Goal: Find specific page/section: Find specific page/section

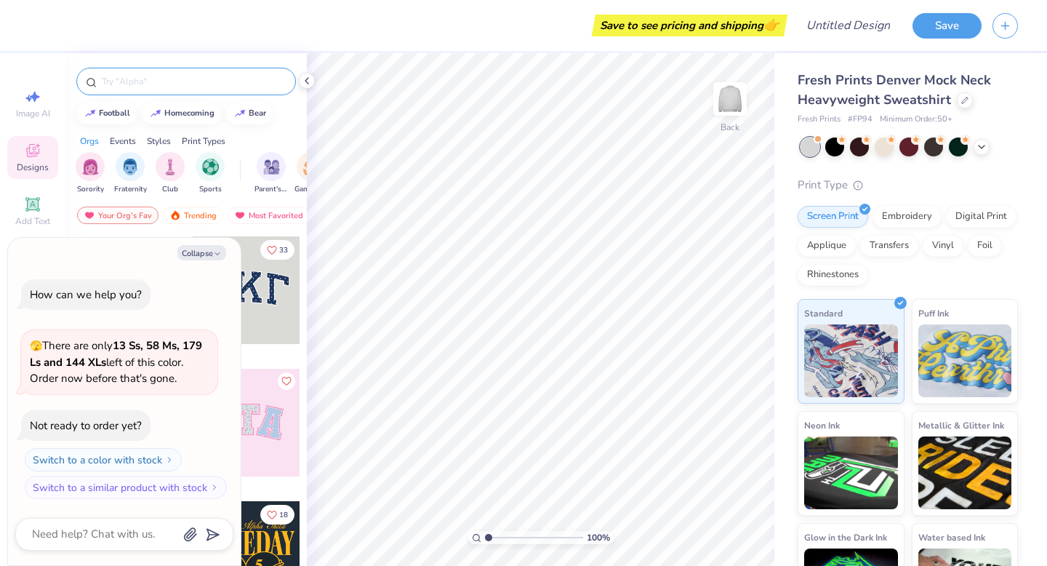
click at [185, 83] on input "text" at bounding box center [193, 81] width 186 height 15
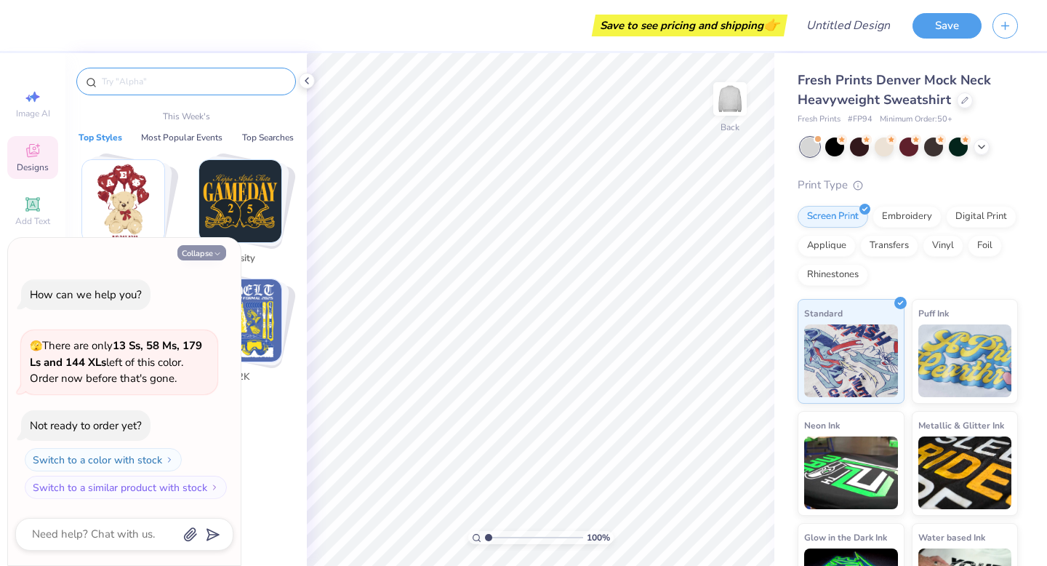
click at [210, 253] on button "Collapse" at bounding box center [201, 252] width 49 height 15
type textarea "x"
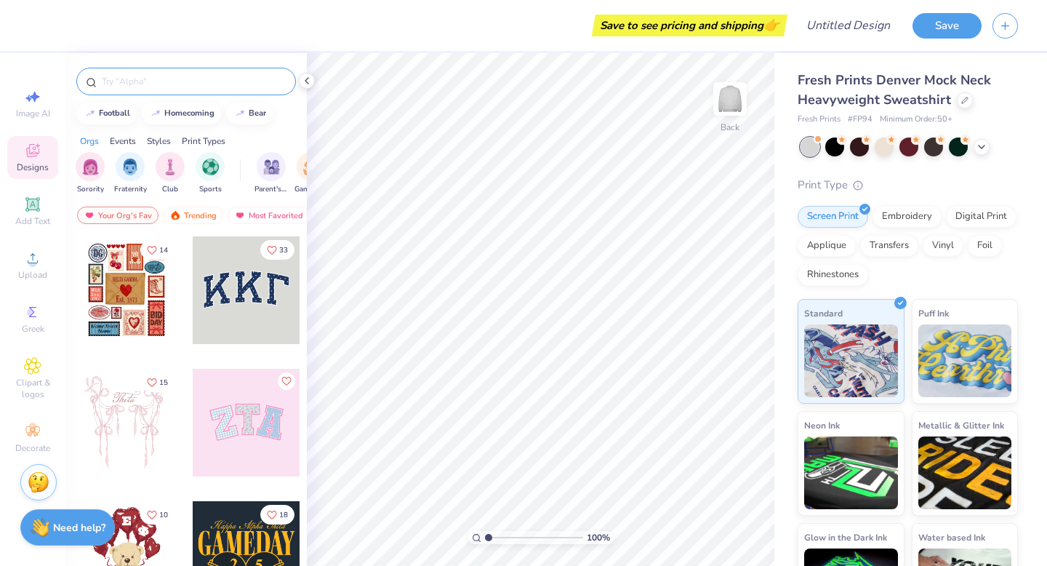
click at [140, 74] on input "text" at bounding box center [193, 81] width 186 height 15
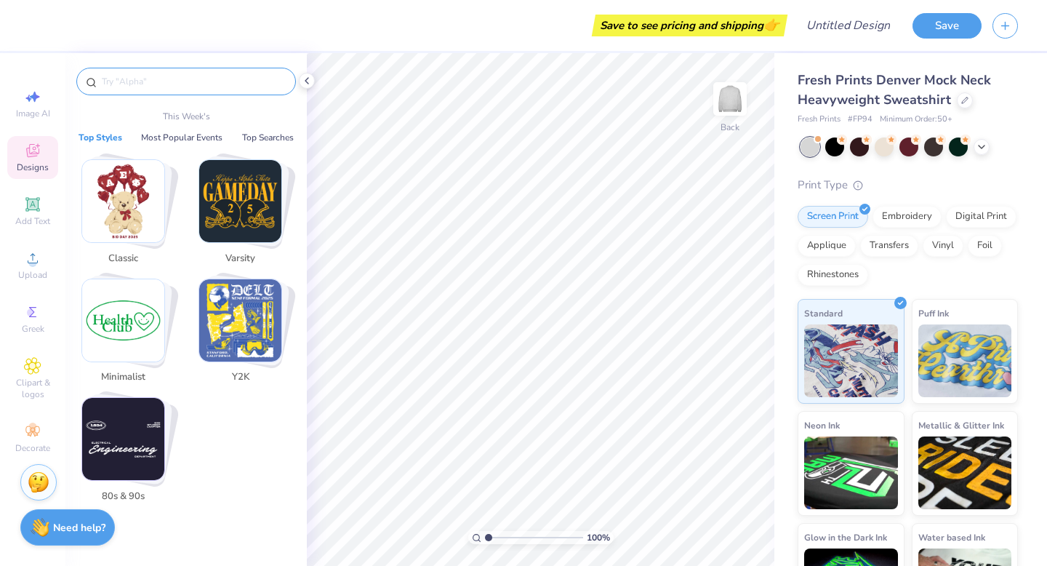
click at [137, 205] on img "Stack Card Button Classic" at bounding box center [123, 201] width 82 height 82
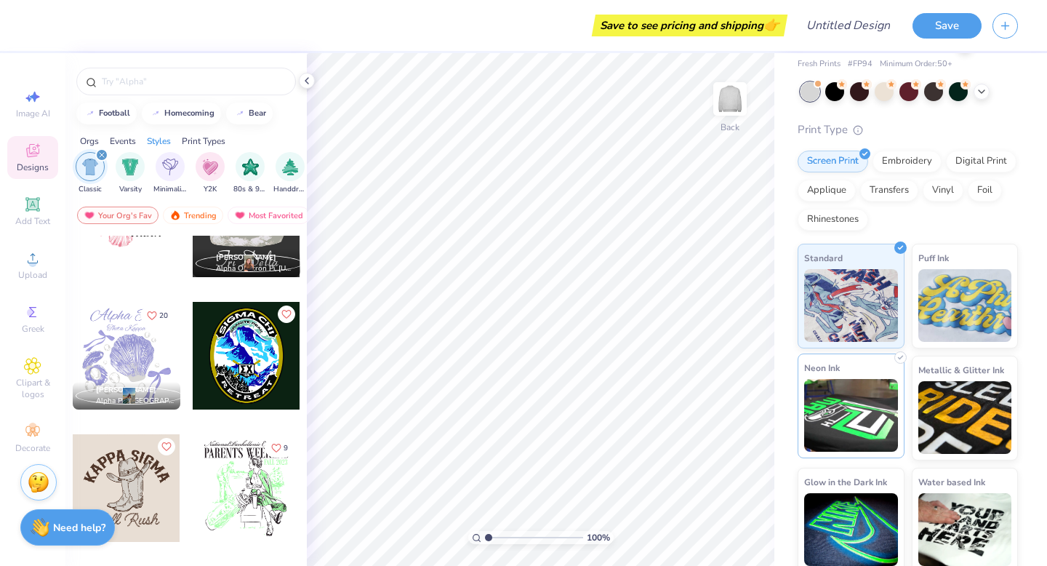
scroll to position [62, 0]
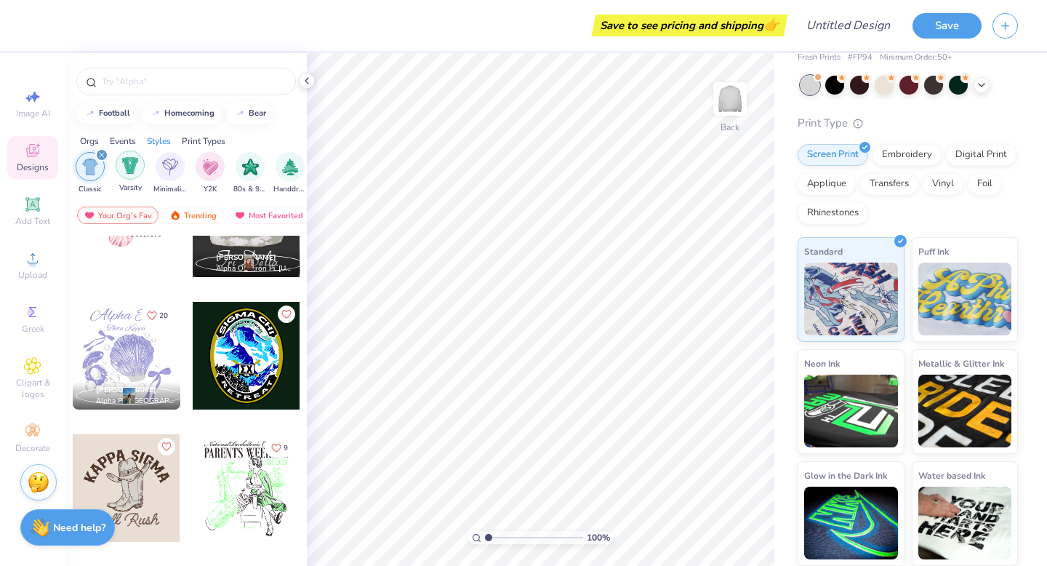
click at [136, 172] on img "filter for Varsity" at bounding box center [130, 165] width 17 height 17
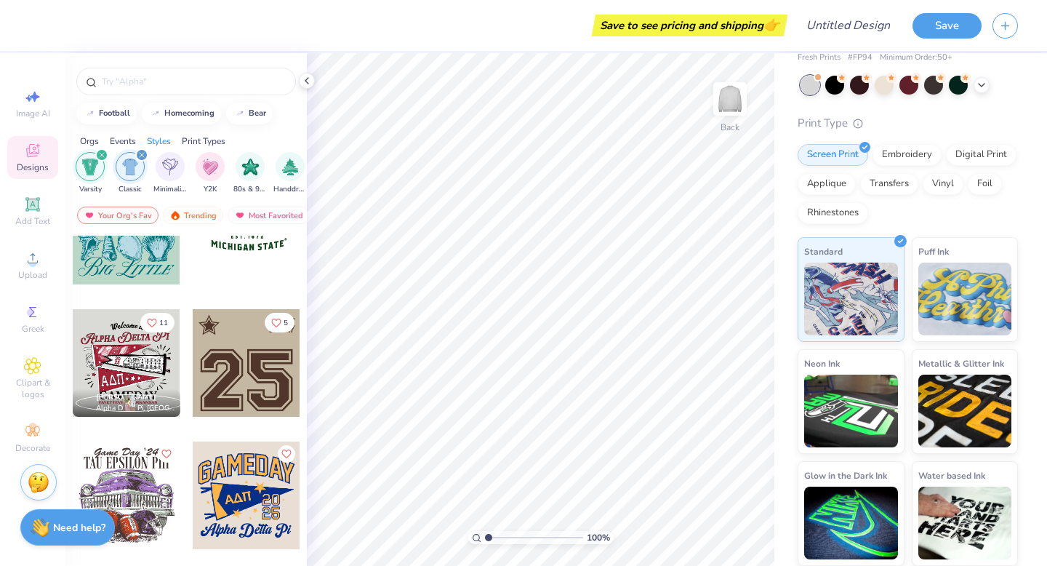
scroll to position [590, 0]
click at [241, 366] on div at bounding box center [247, 362] width 108 height 108
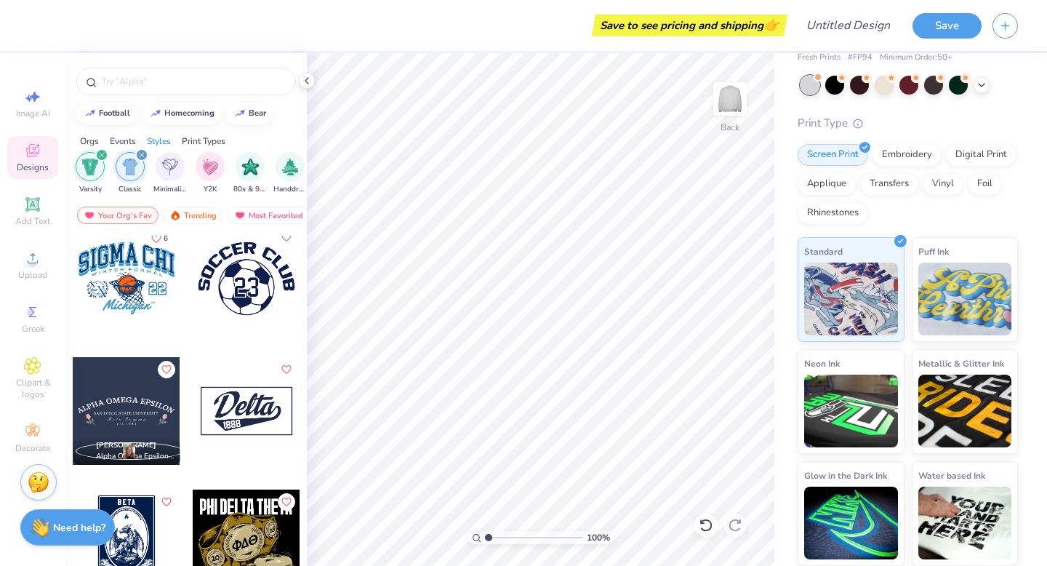
scroll to position [8556, 0]
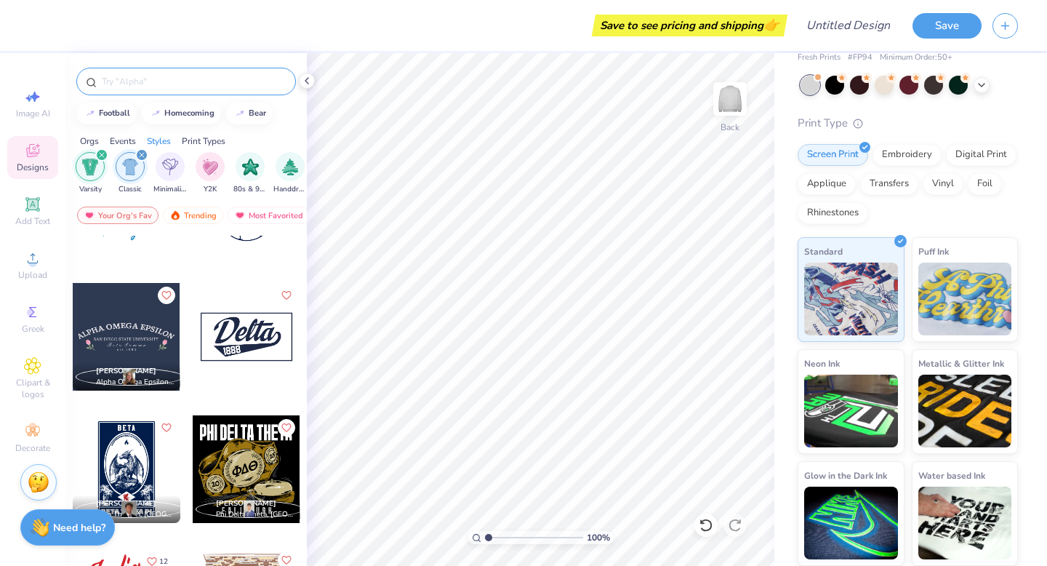
click at [148, 93] on div at bounding box center [186, 82] width 220 height 28
click at [130, 72] on div at bounding box center [186, 82] width 220 height 28
click at [128, 90] on div at bounding box center [186, 82] width 220 height 28
click at [121, 79] on input "text" at bounding box center [193, 81] width 186 height 15
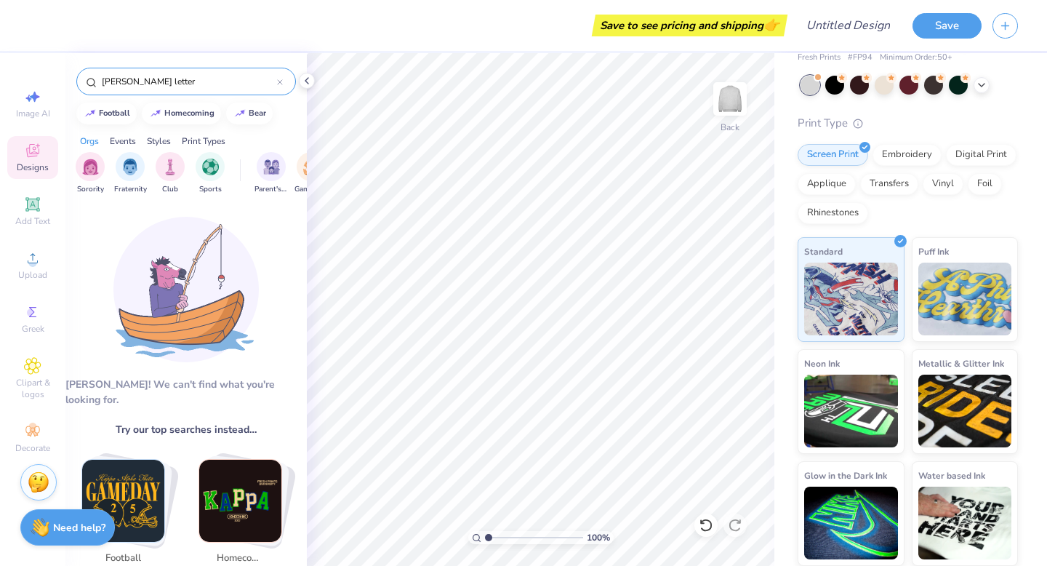
type input "[PERSON_NAME] letter"
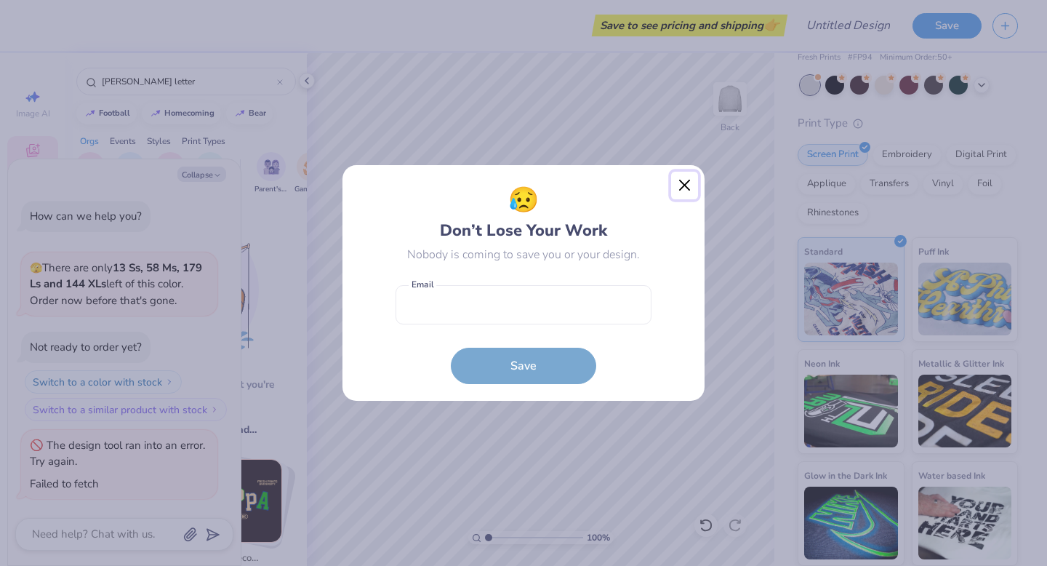
click at [689, 193] on button "Close" at bounding box center [685, 186] width 28 height 28
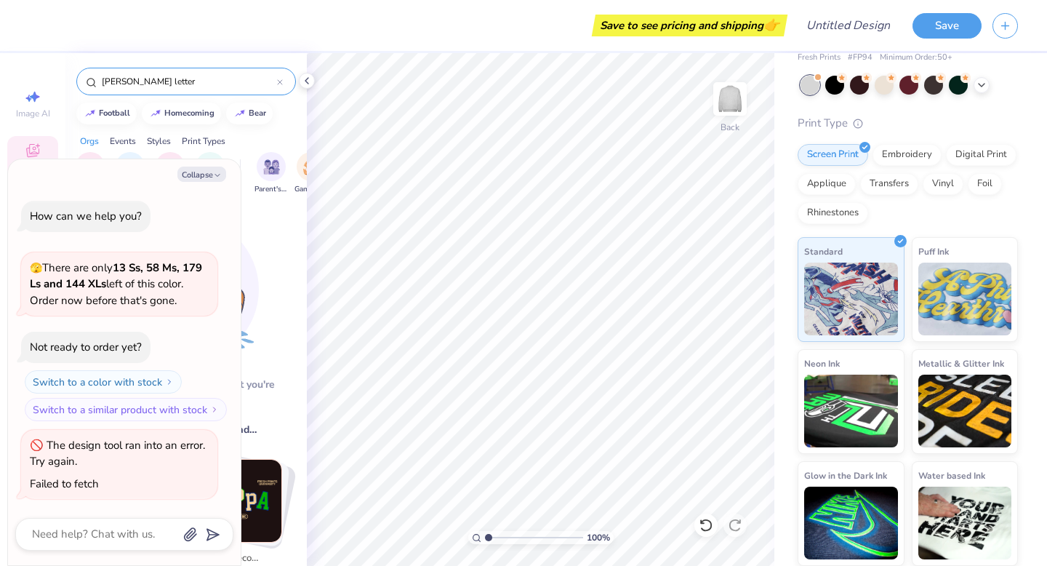
type textarea "x"
